Goal: Transaction & Acquisition: Book appointment/travel/reservation

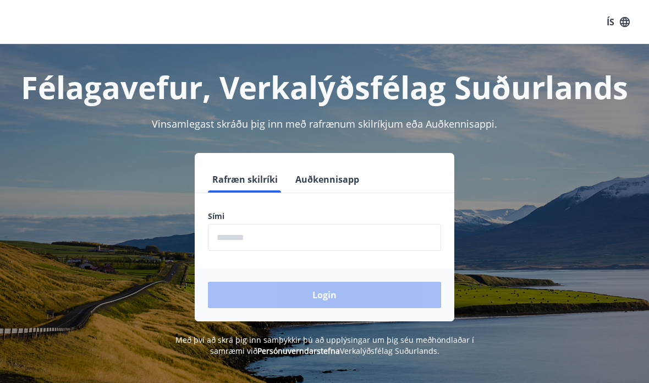
click at [344, 175] on button "Auðkennisapp" at bounding box center [327, 179] width 73 height 26
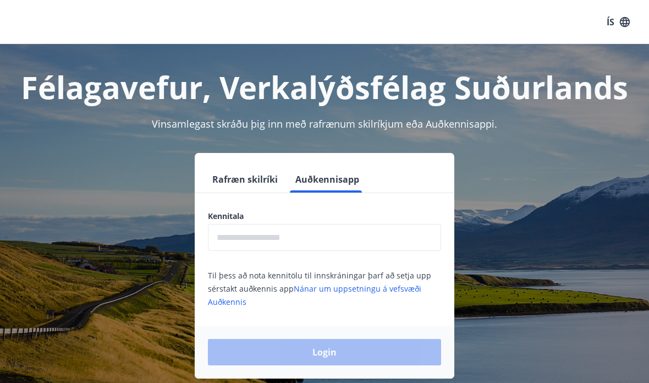
click at [378, 231] on input "text" at bounding box center [324, 237] width 233 height 27
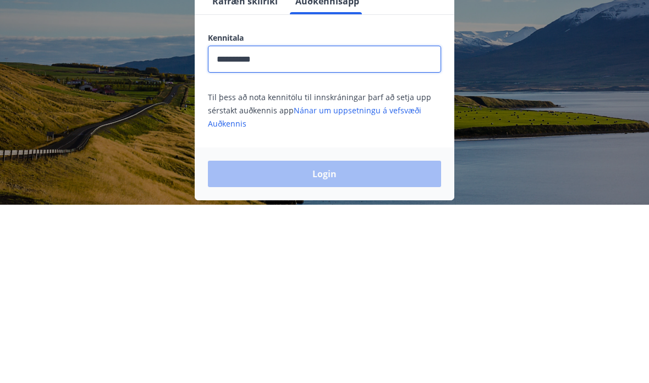
click at [234, 224] on input "**********" at bounding box center [324, 237] width 233 height 27
click at [224, 224] on input "*********" at bounding box center [324, 237] width 233 height 27
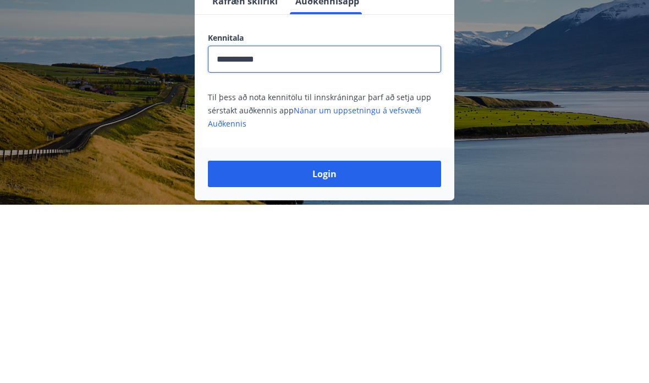
type input "**********"
click at [450, 211] on div "**********" at bounding box center [324, 259] width 259 height 97
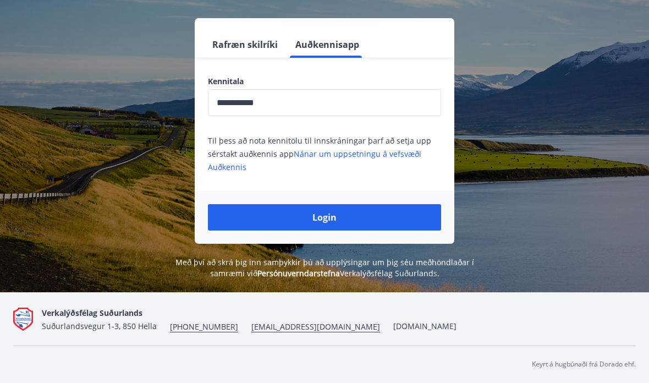
click at [412, 214] on button "Login" at bounding box center [324, 217] width 233 height 26
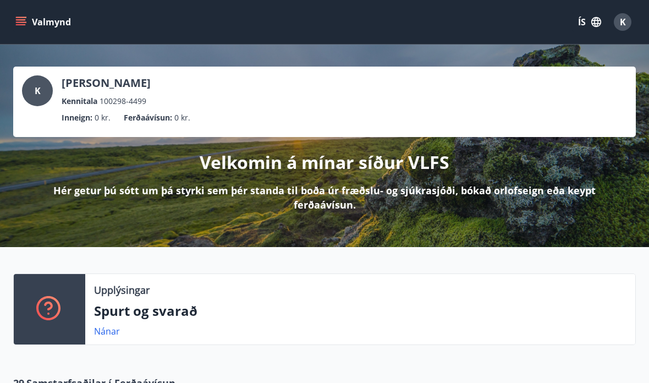
click at [589, 15] on button "ÍS" at bounding box center [589, 22] width 35 height 20
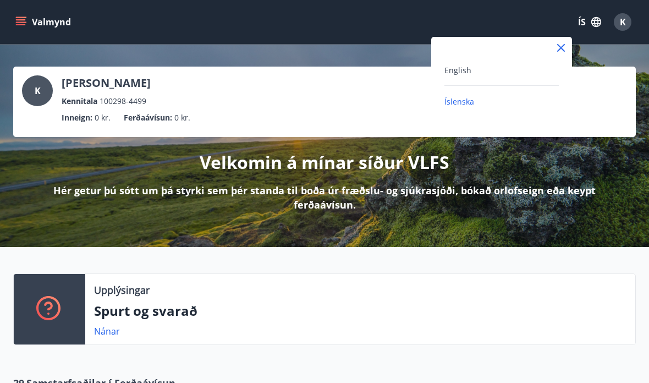
click at [509, 67] on div "English" at bounding box center [501, 69] width 114 height 13
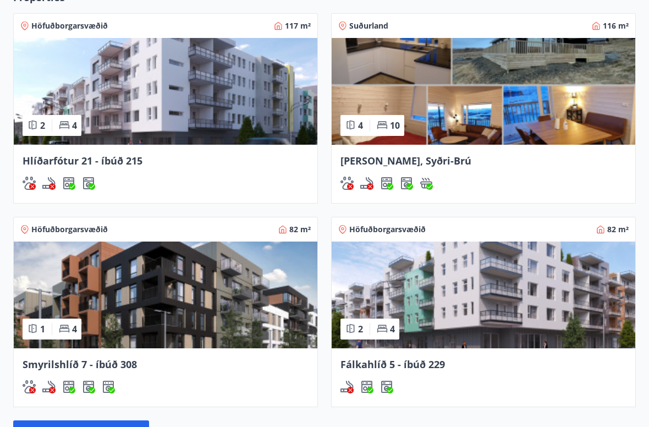
scroll to position [801, 0]
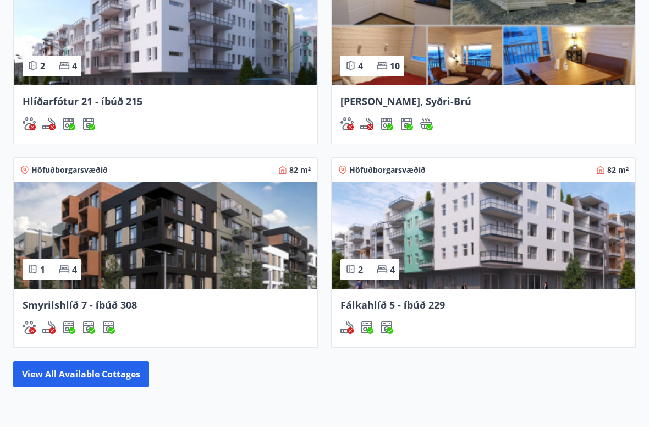
click at [257, 248] on img at bounding box center [165, 235] width 303 height 107
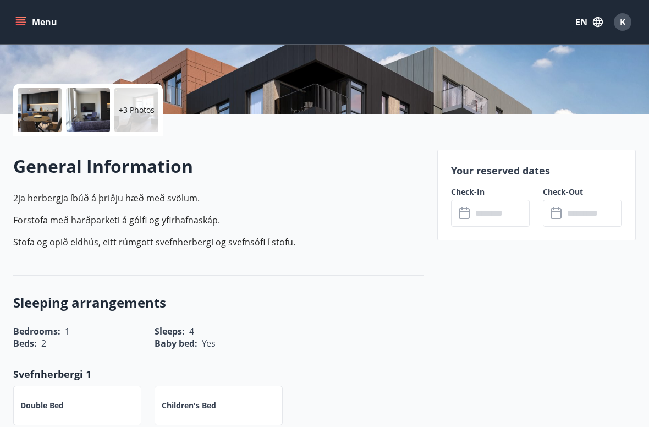
scroll to position [227, 0]
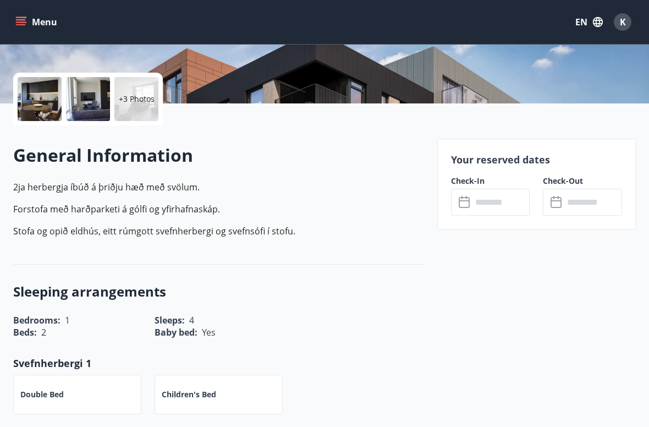
click at [503, 209] on input "text" at bounding box center [501, 202] width 58 height 27
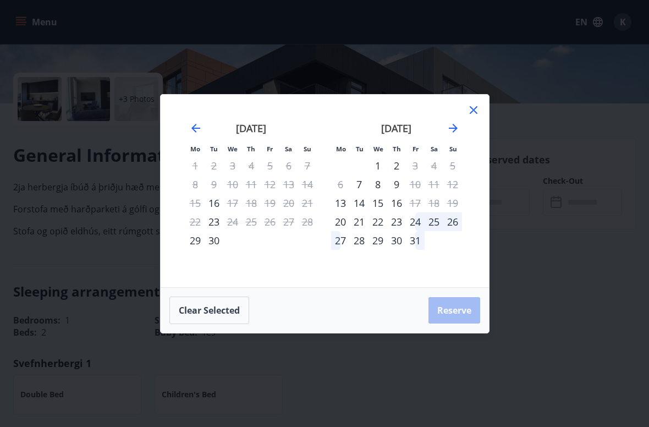
click at [397, 224] on div "23" at bounding box center [396, 221] width 19 height 19
click at [368, 248] on div "28" at bounding box center [359, 240] width 19 height 19
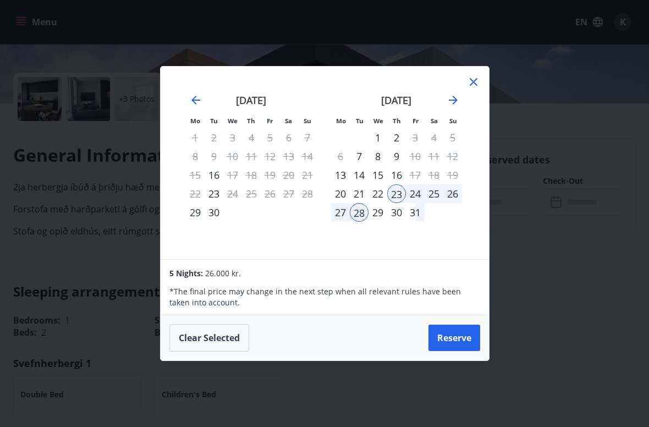
click at [372, 220] on div "29" at bounding box center [377, 212] width 19 height 19
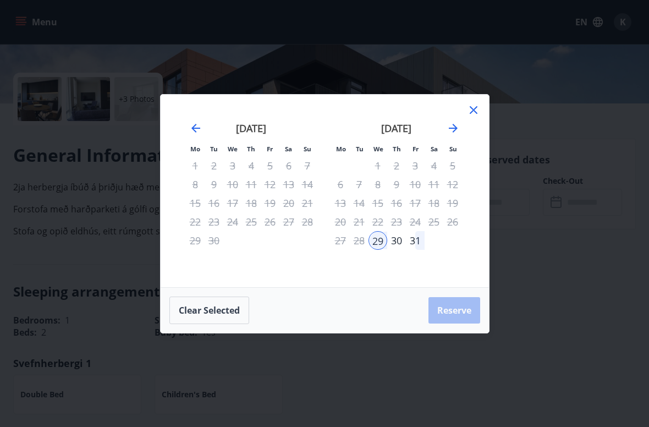
click at [382, 244] on div "29" at bounding box center [377, 240] width 19 height 19
click at [396, 219] on div "23" at bounding box center [396, 221] width 19 height 19
click at [231, 311] on button "Clear selected" at bounding box center [209, 309] width 80 height 27
click at [397, 223] on div "23" at bounding box center [396, 221] width 19 height 19
click at [382, 242] on div "29" at bounding box center [377, 240] width 19 height 19
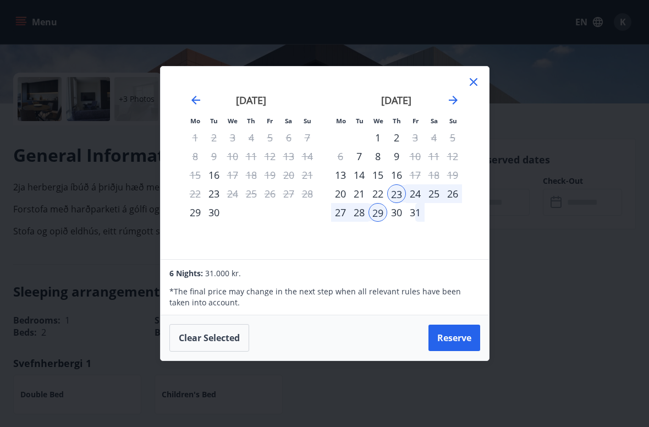
click at [454, 339] on button "Reserve" at bounding box center [454, 337] width 52 height 26
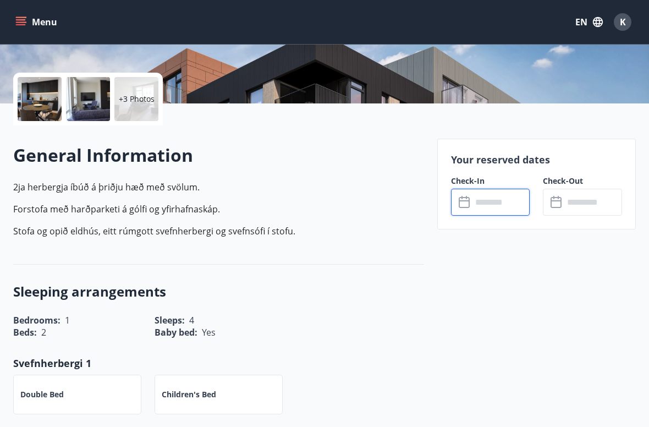
type input "******"
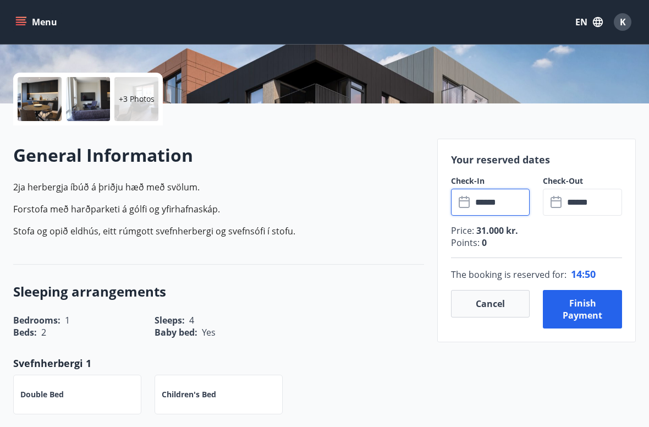
click at [584, 322] on button "Finish payment" at bounding box center [582, 309] width 79 height 38
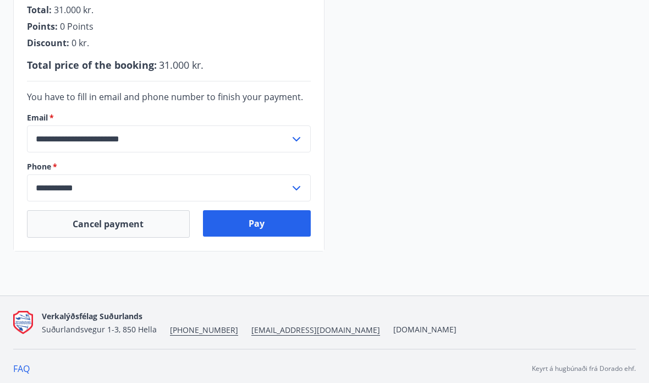
scroll to position [318, 0]
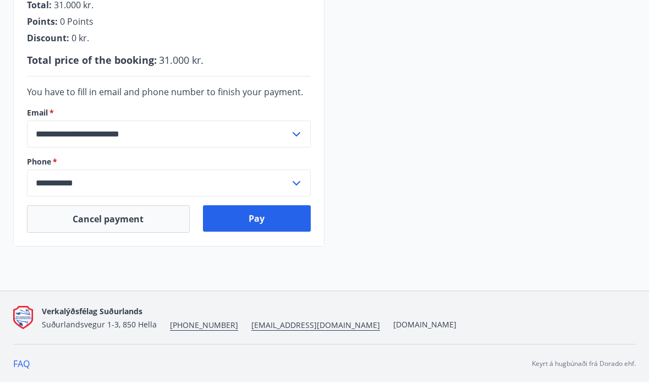
click at [275, 221] on button "Pay" at bounding box center [257, 218] width 108 height 26
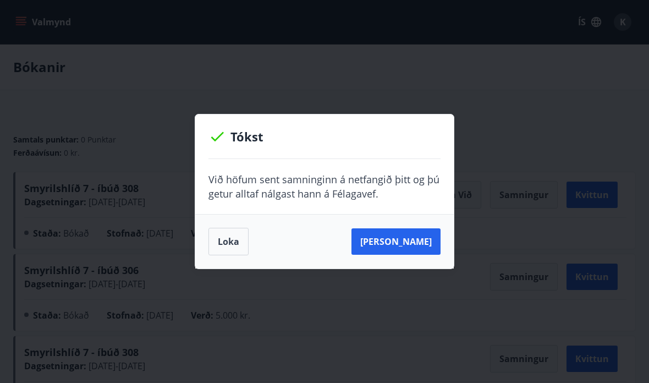
click at [398, 251] on button "[PERSON_NAME]" at bounding box center [395, 241] width 89 height 26
click at [421, 243] on button "[PERSON_NAME]" at bounding box center [395, 241] width 89 height 26
click at [424, 243] on button "[PERSON_NAME]" at bounding box center [395, 241] width 89 height 26
click at [229, 240] on button "Loka" at bounding box center [228, 241] width 40 height 27
